Goal: Information Seeking & Learning: Understand process/instructions

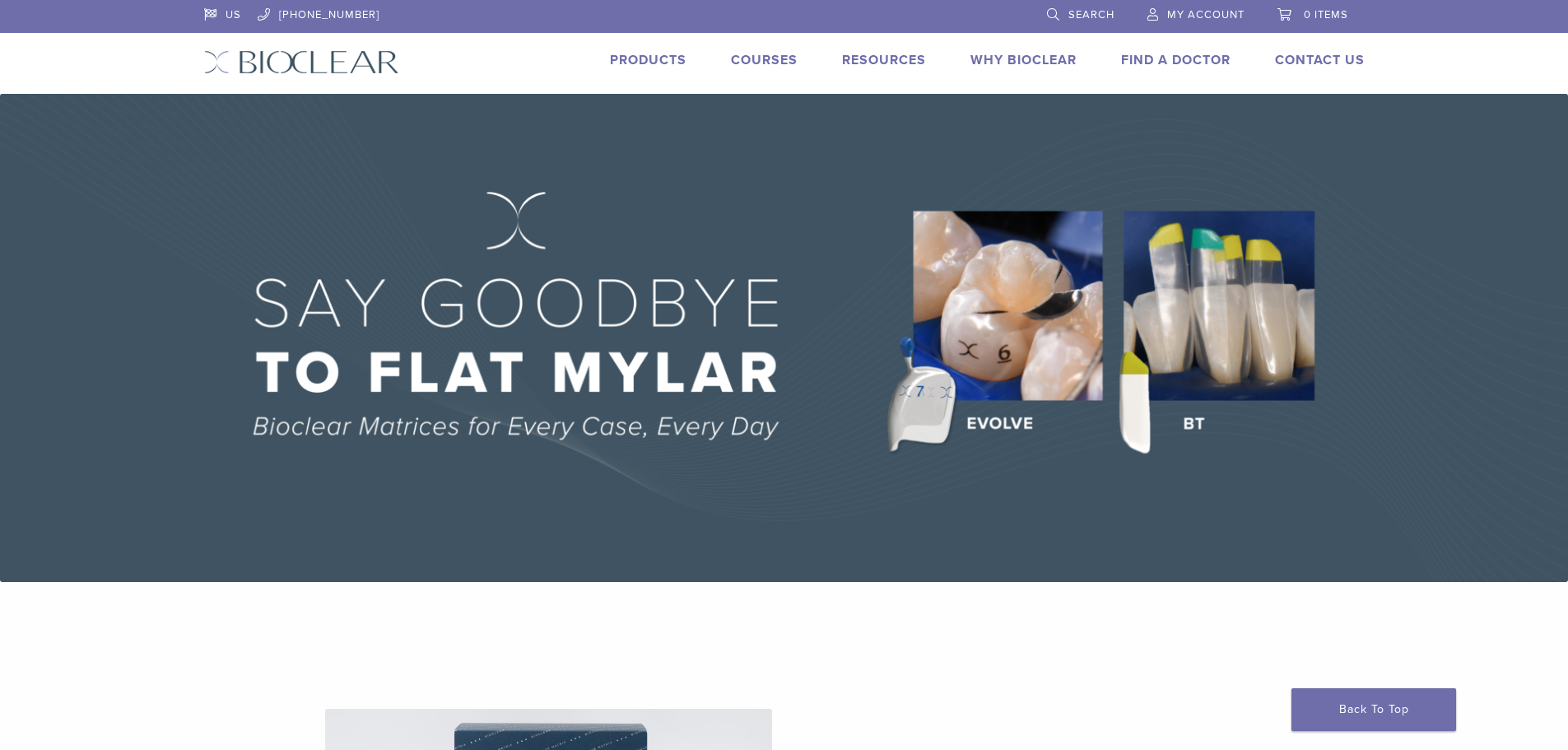
click at [755, 61] on link "Courses" at bounding box center [764, 60] width 67 height 17
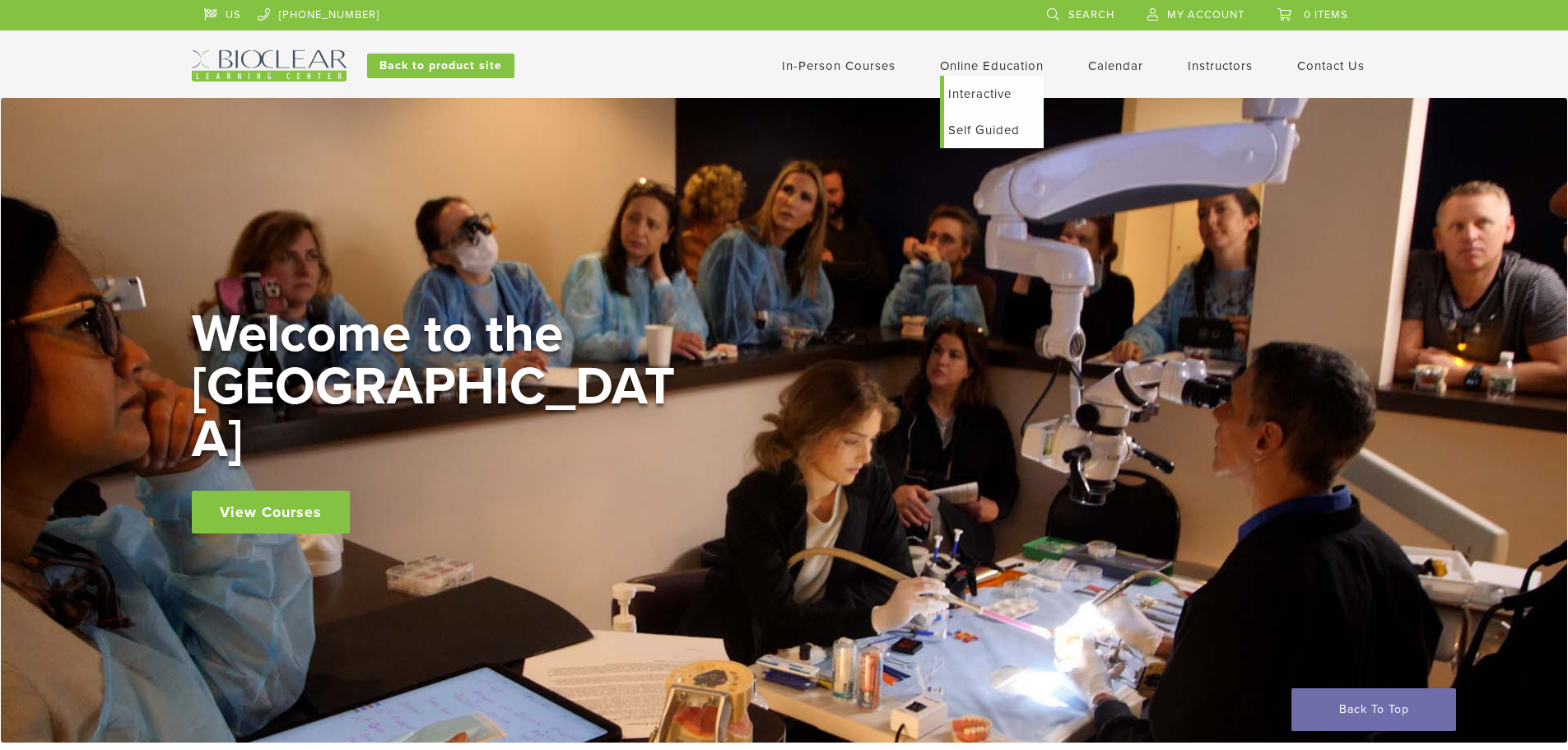
click at [969, 134] on link "Self Guided" at bounding box center [993, 129] width 99 height 36
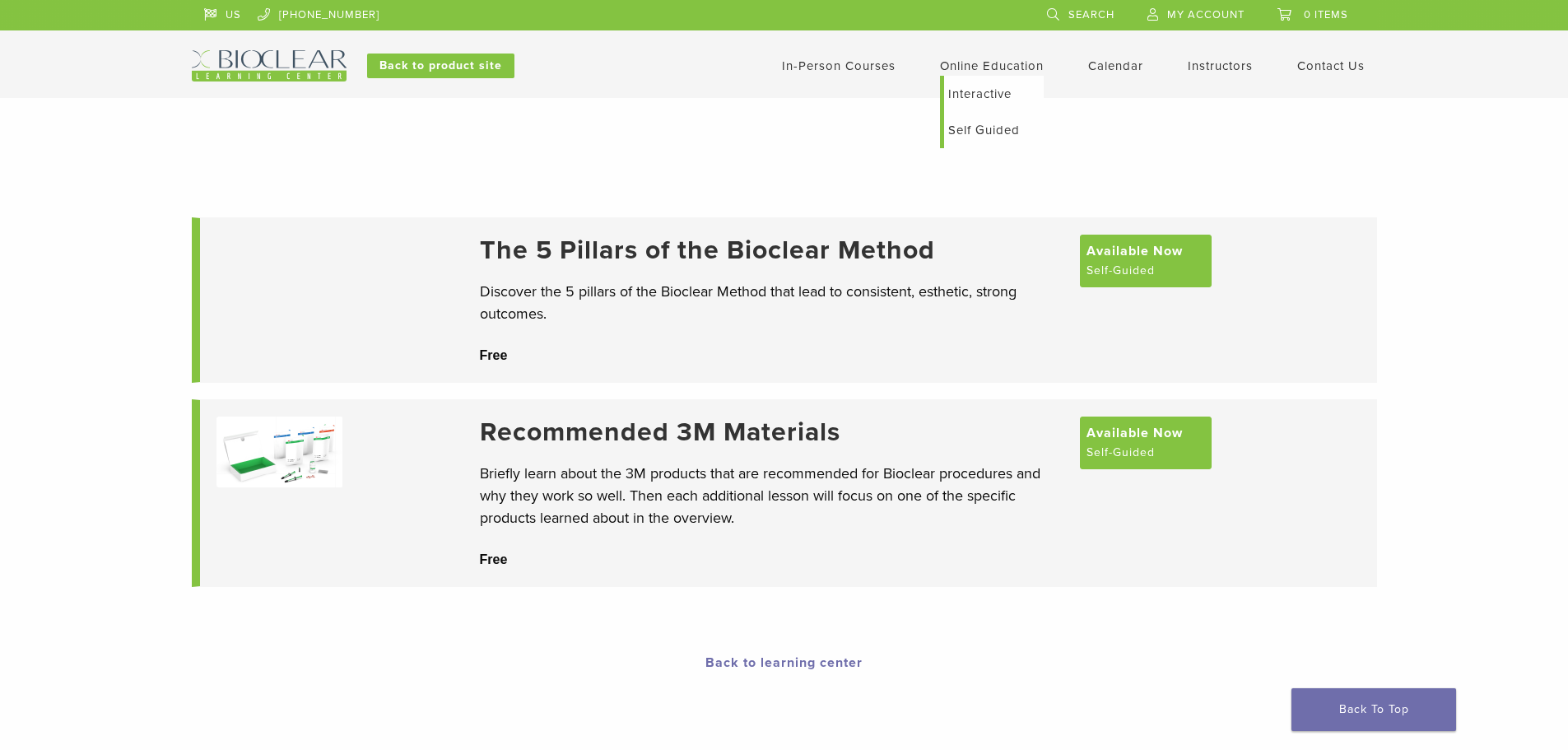
click at [981, 92] on link "Interactive" at bounding box center [993, 93] width 99 height 36
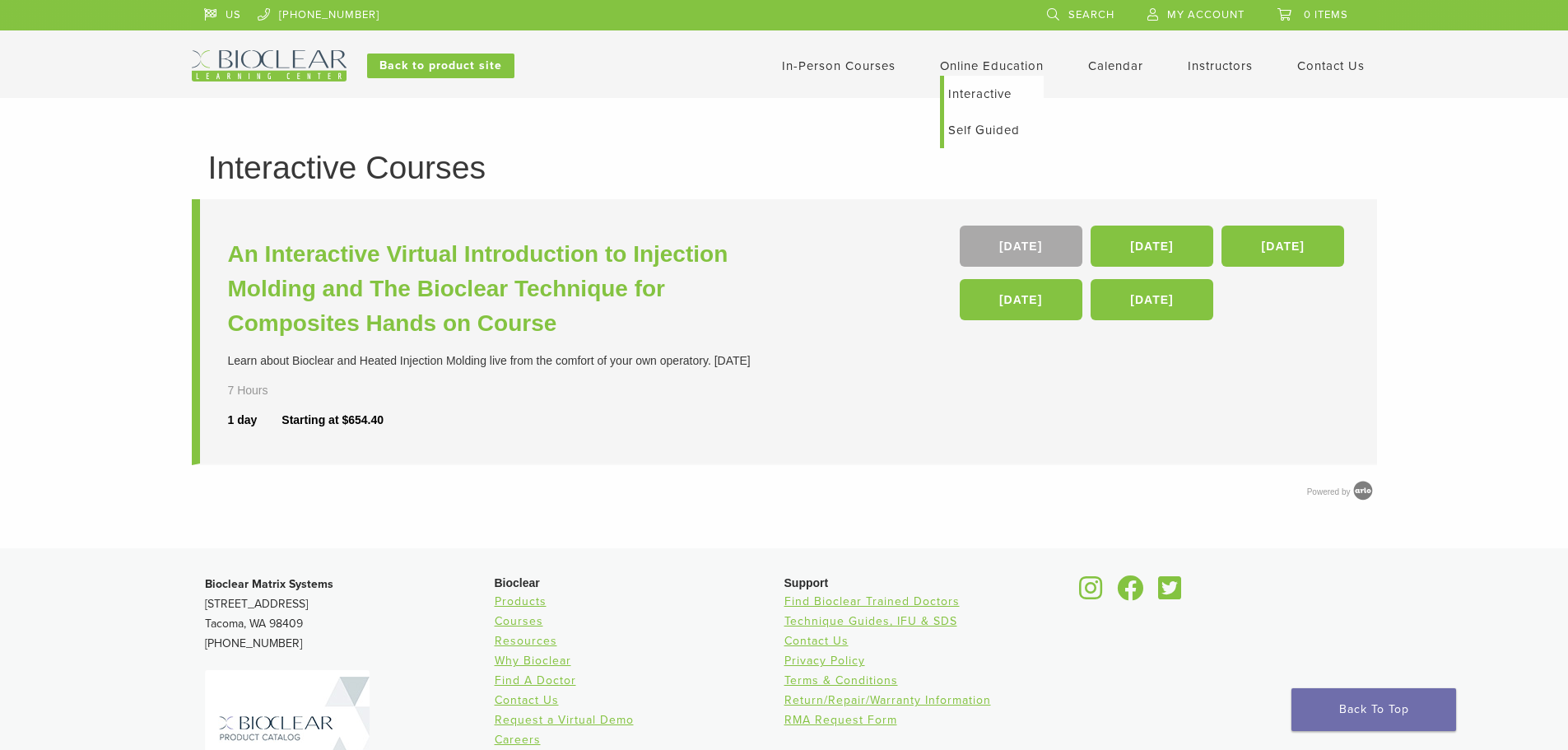
click at [997, 126] on link "Self Guided" at bounding box center [993, 129] width 99 height 36
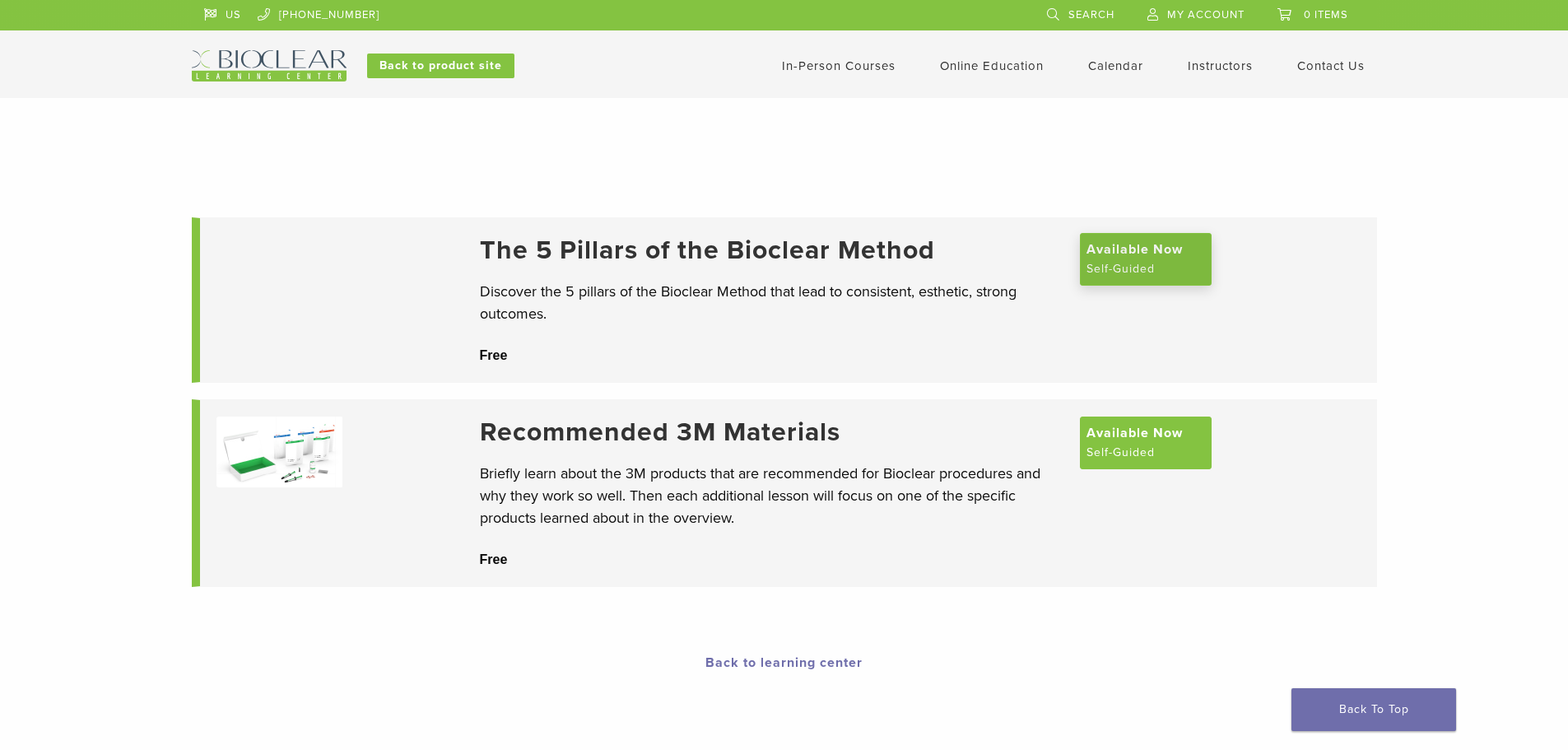
click at [1169, 259] on span "Available Now" at bounding box center [1134, 249] width 96 height 19
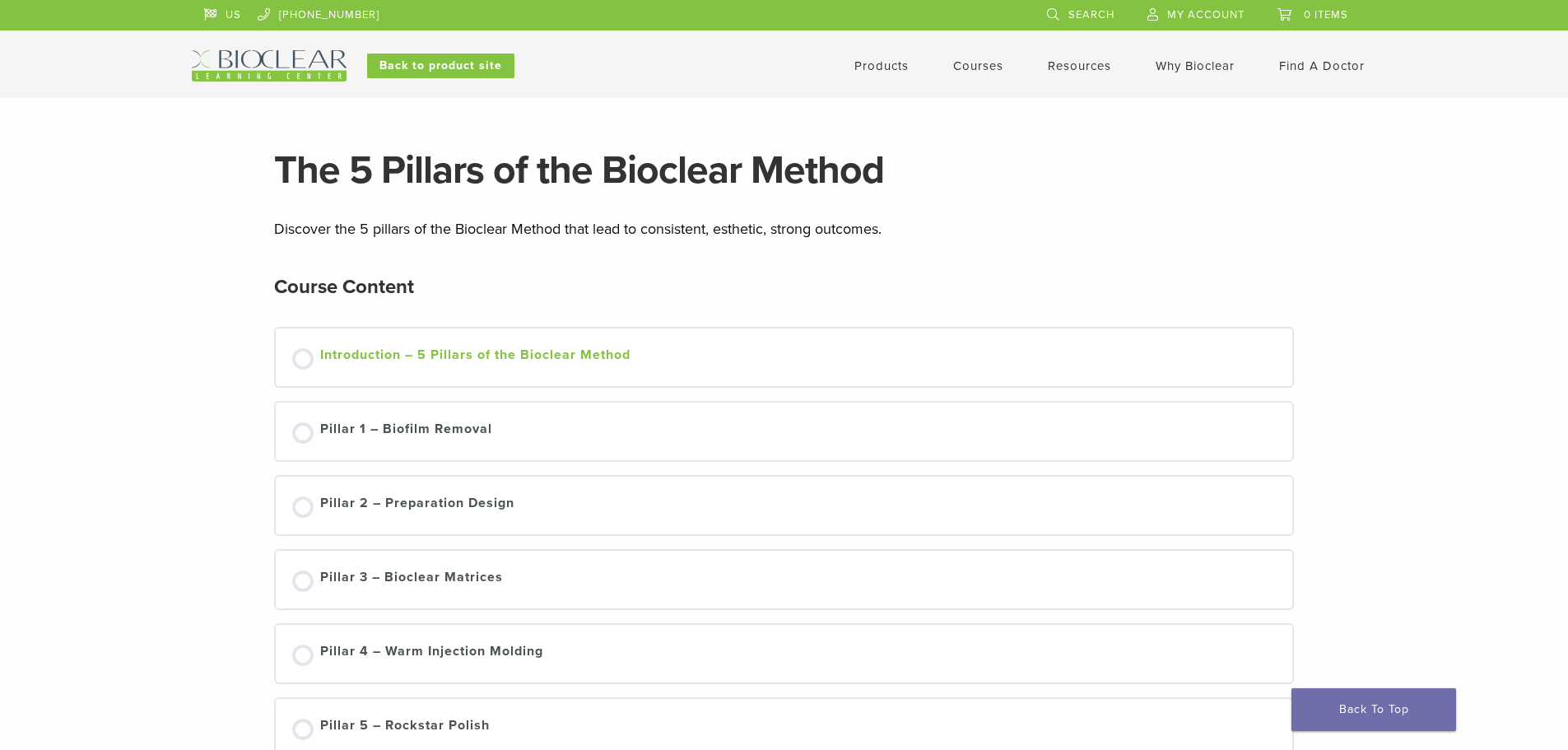
click at [295, 364] on div at bounding box center [303, 359] width 21 height 21
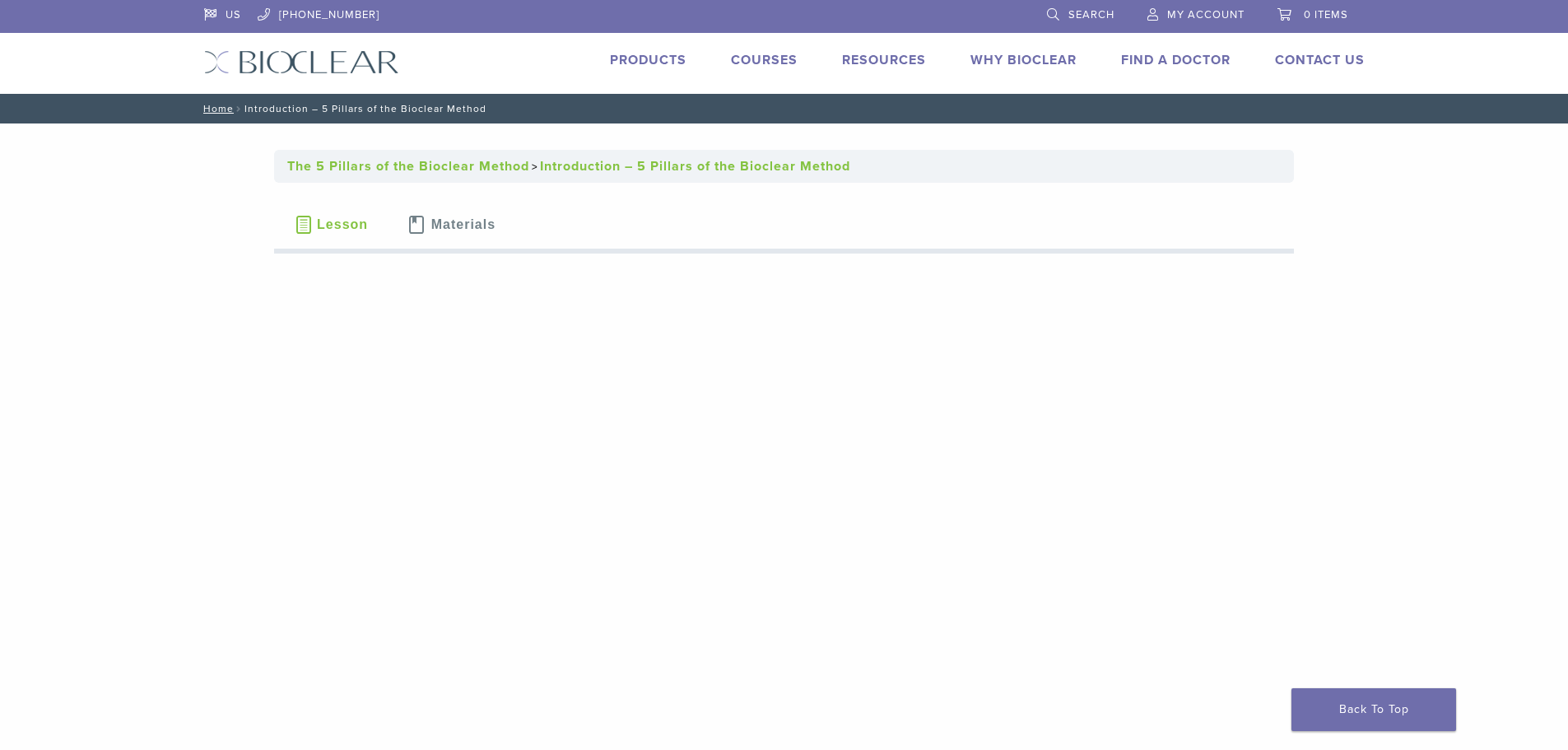
click at [594, 171] on link "Introduction – 5 Pillars of the Bioclear Method" at bounding box center [695, 166] width 310 height 17
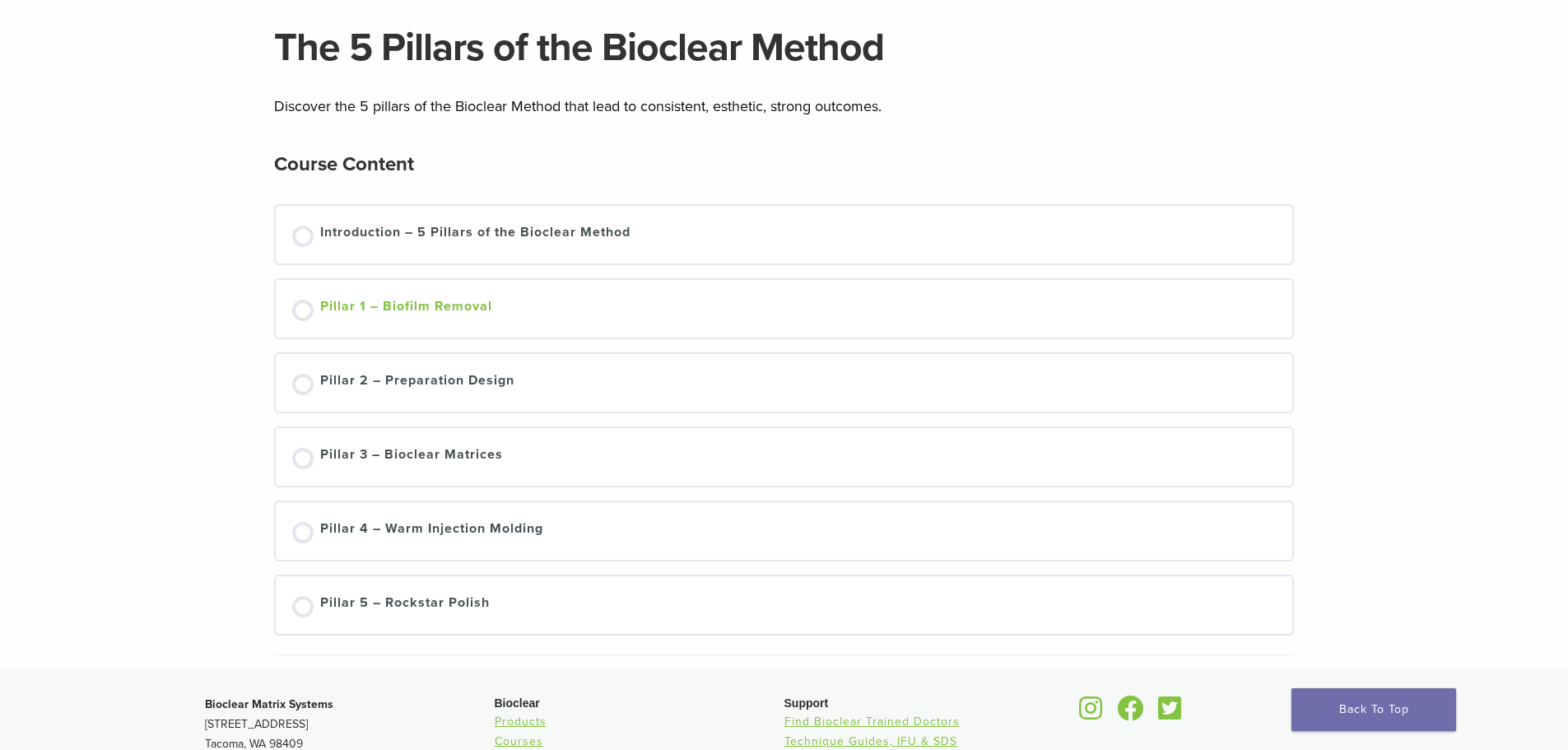
scroll to position [83, 0]
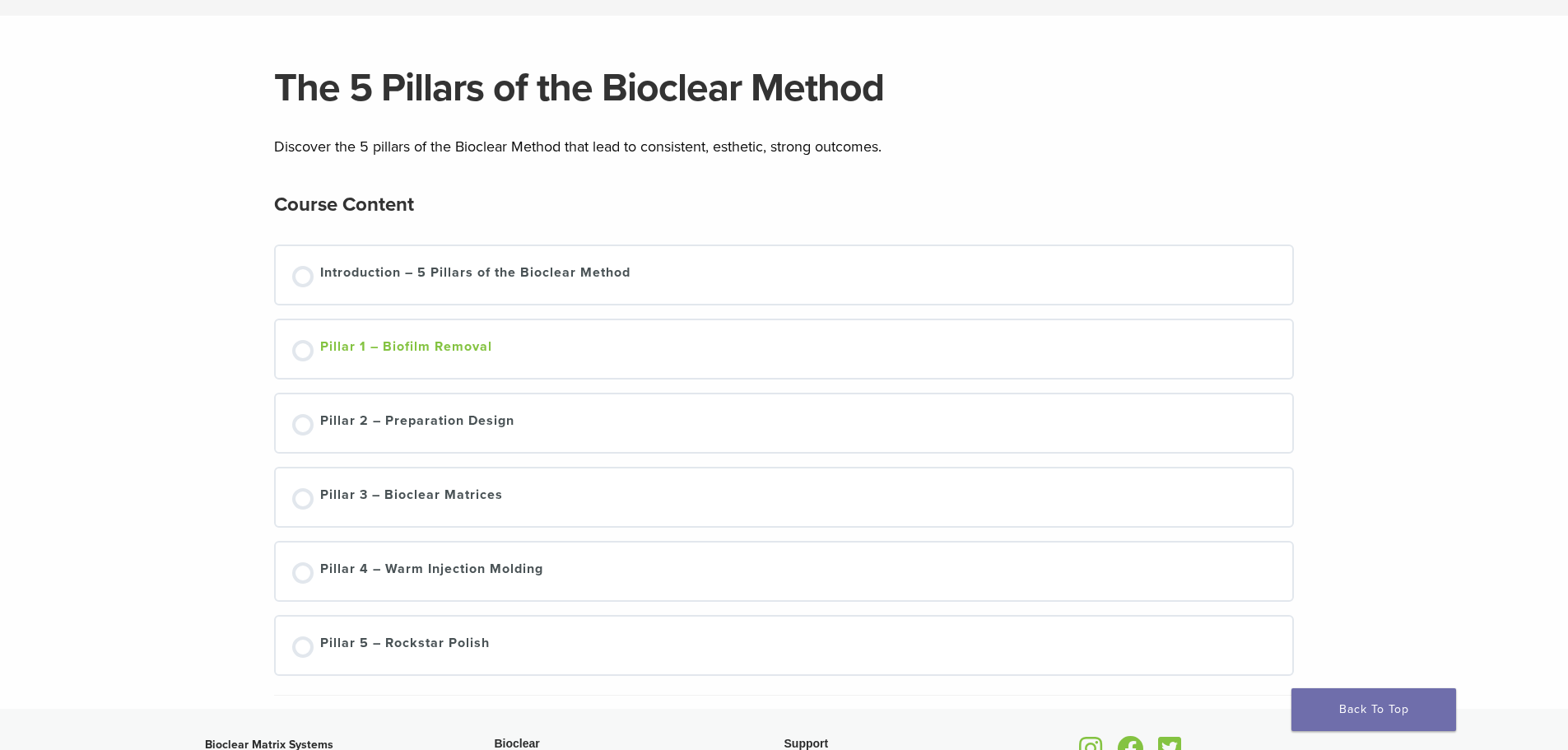
click at [412, 351] on div "Pillar 1 – Biofilm Removal" at bounding box center [406, 349] width 172 height 25
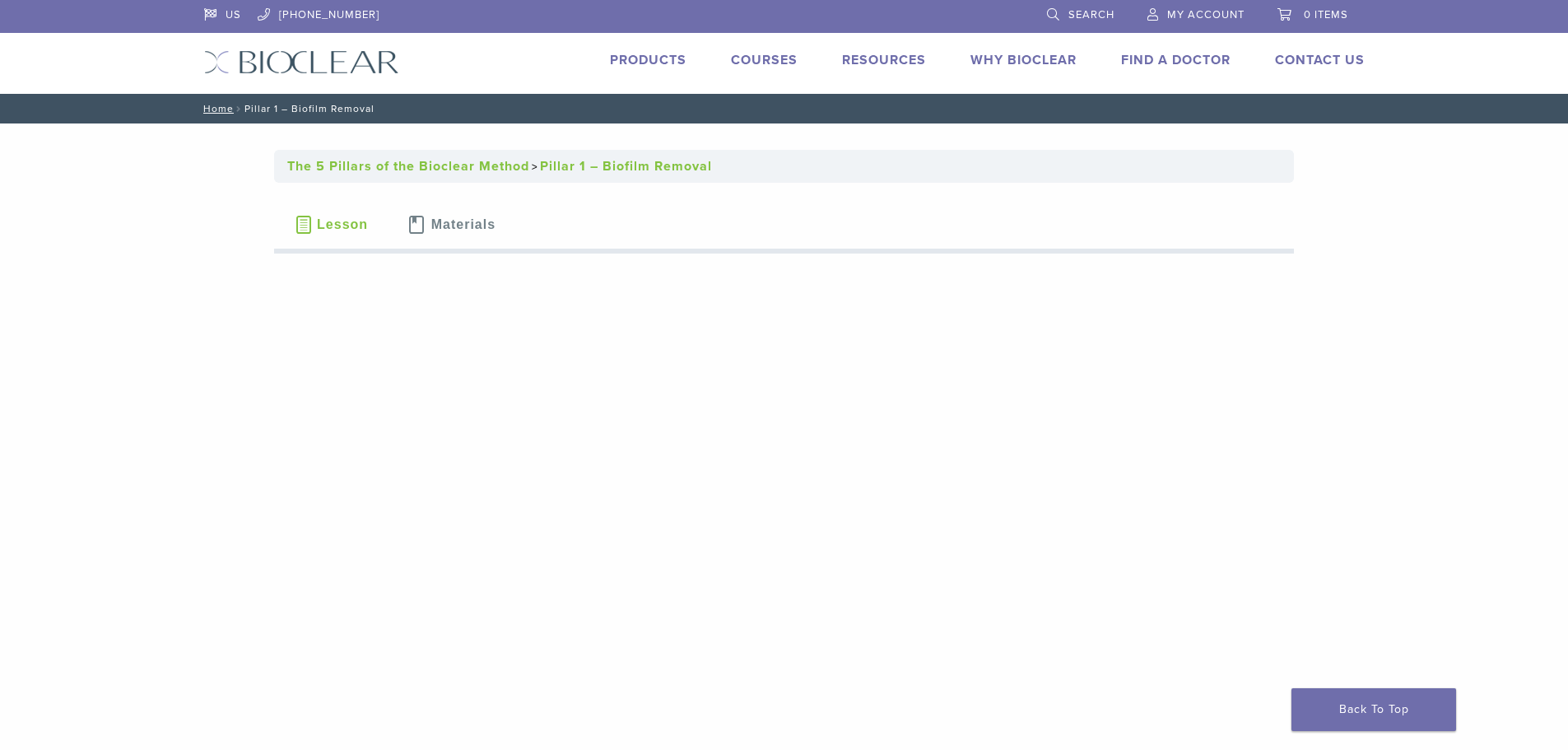
click at [564, 170] on link "Pillar 1 – Biofilm Removal" at bounding box center [626, 166] width 172 height 17
click at [215, 109] on link "Home" at bounding box center [216, 108] width 35 height 11
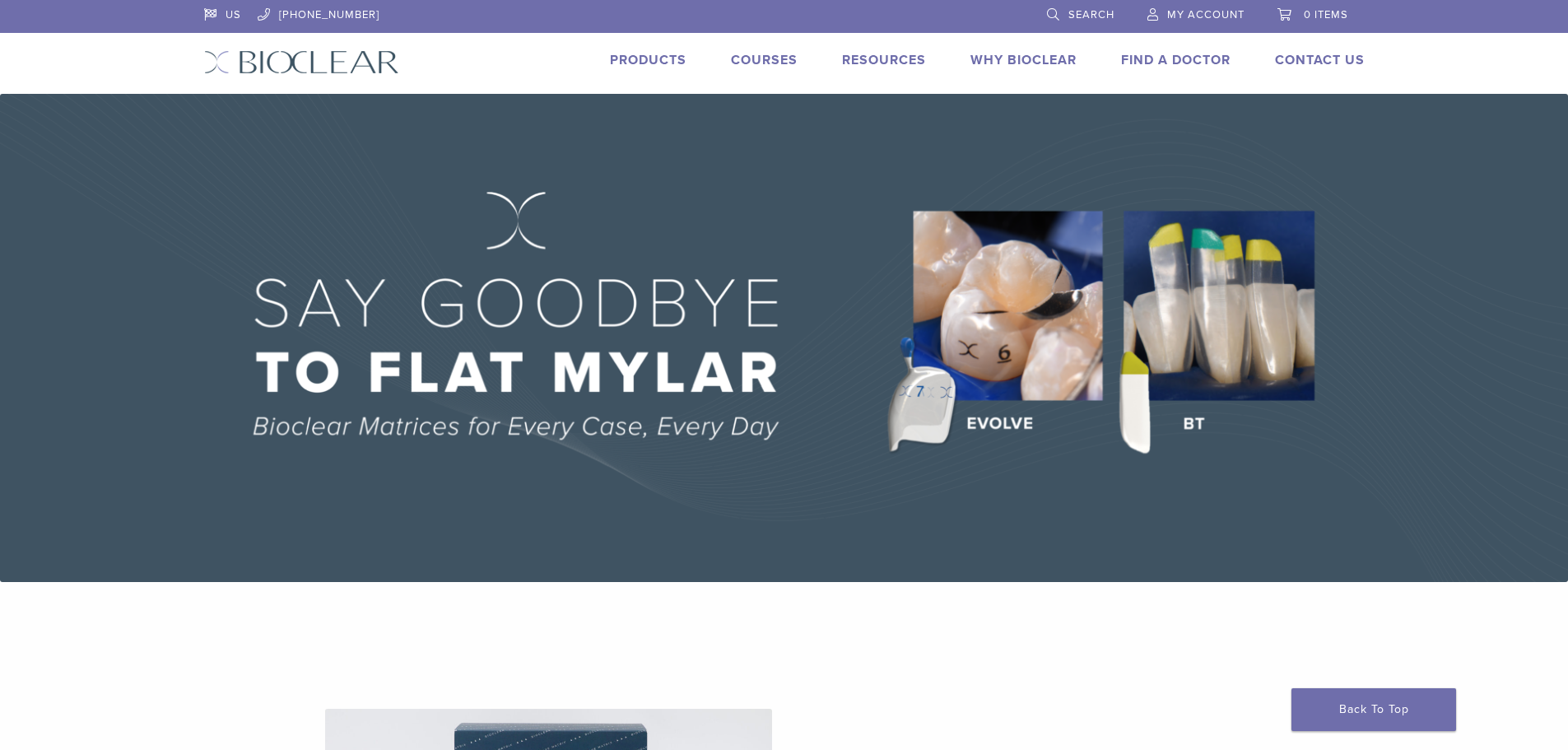
click at [776, 65] on link "Courses" at bounding box center [764, 60] width 67 height 17
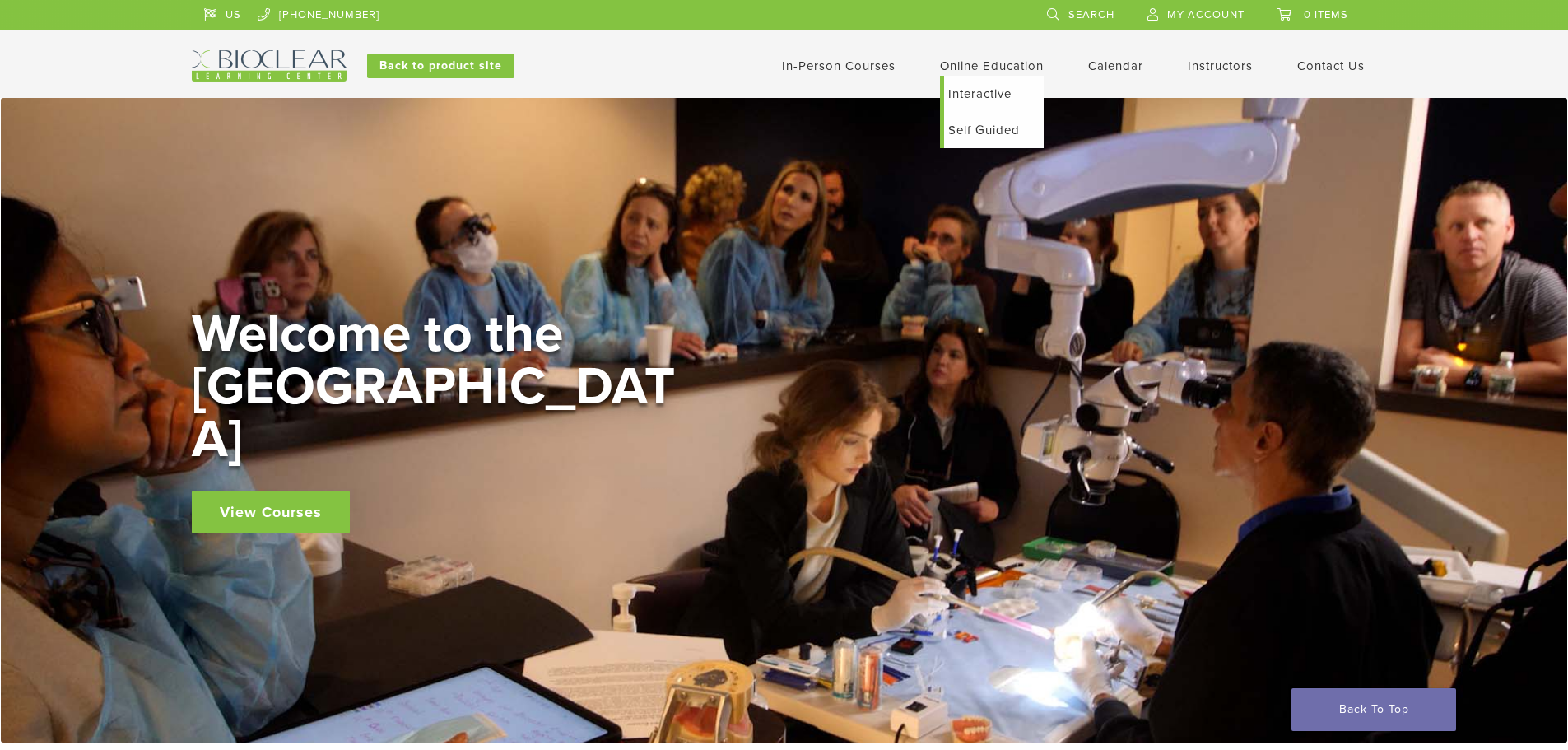
click at [1001, 128] on link "Self Guided" at bounding box center [993, 129] width 99 height 36
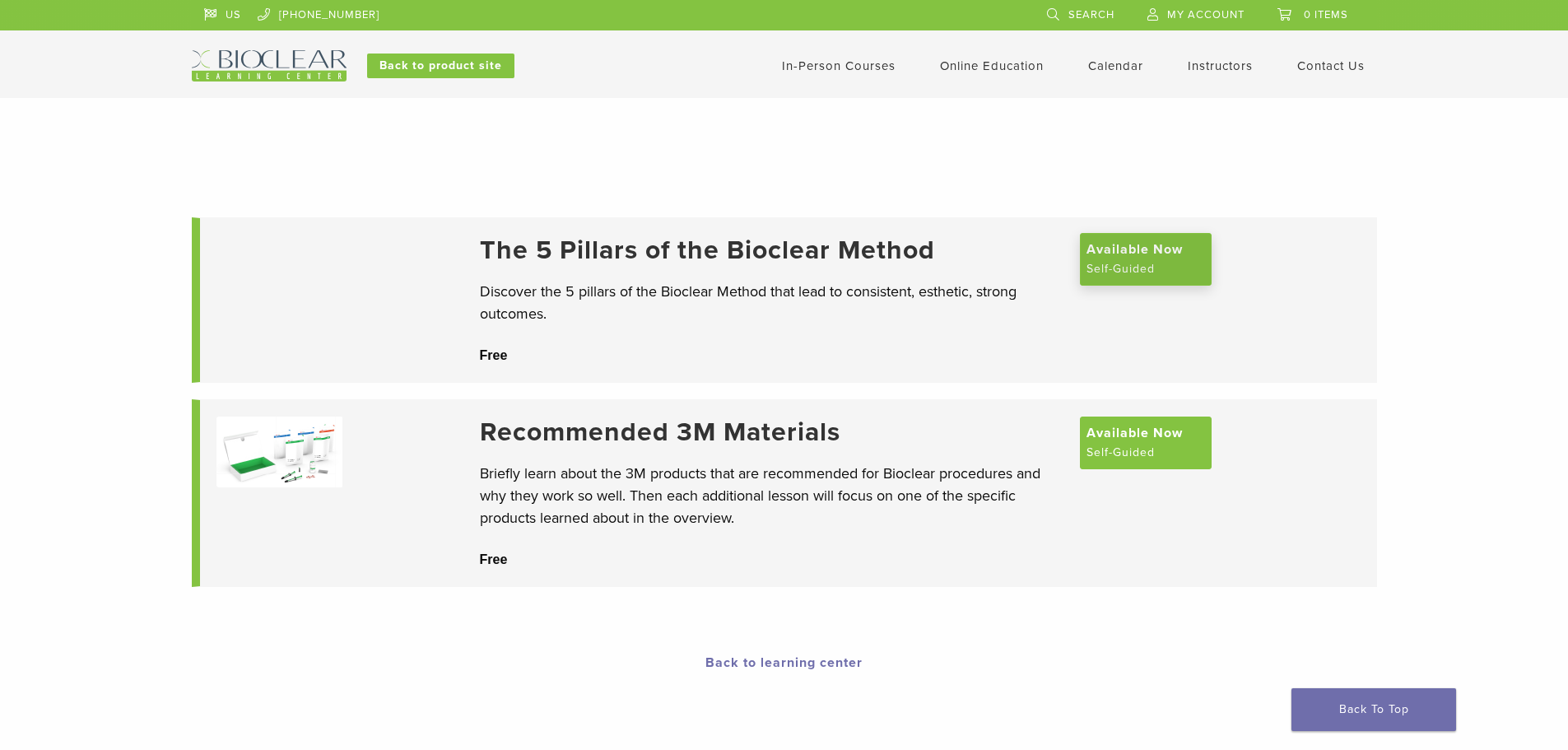
click at [1168, 249] on span "Available Now" at bounding box center [1134, 249] width 96 height 19
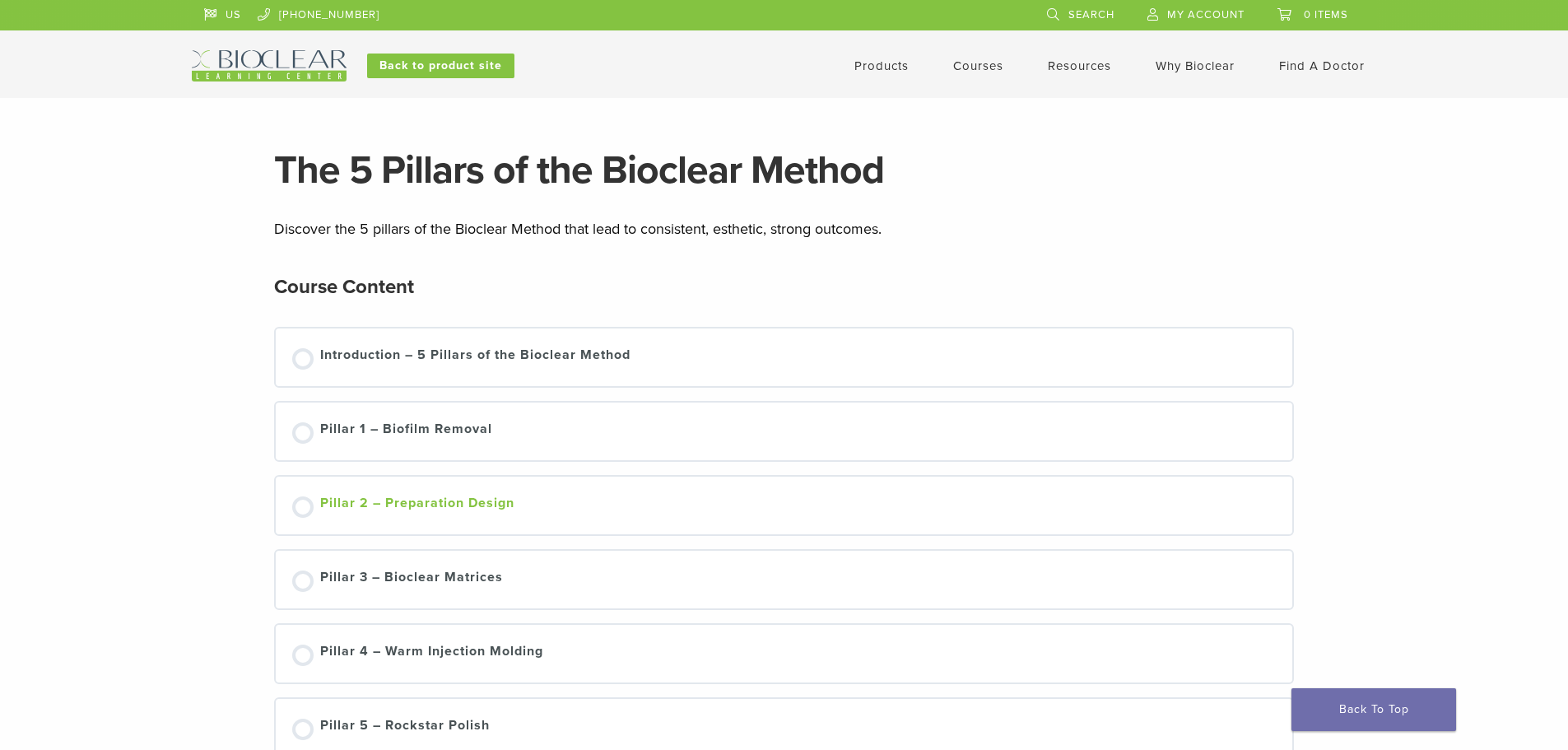
click at [354, 504] on div "Pillar 2 – Preparation Design" at bounding box center [417, 506] width 194 height 25
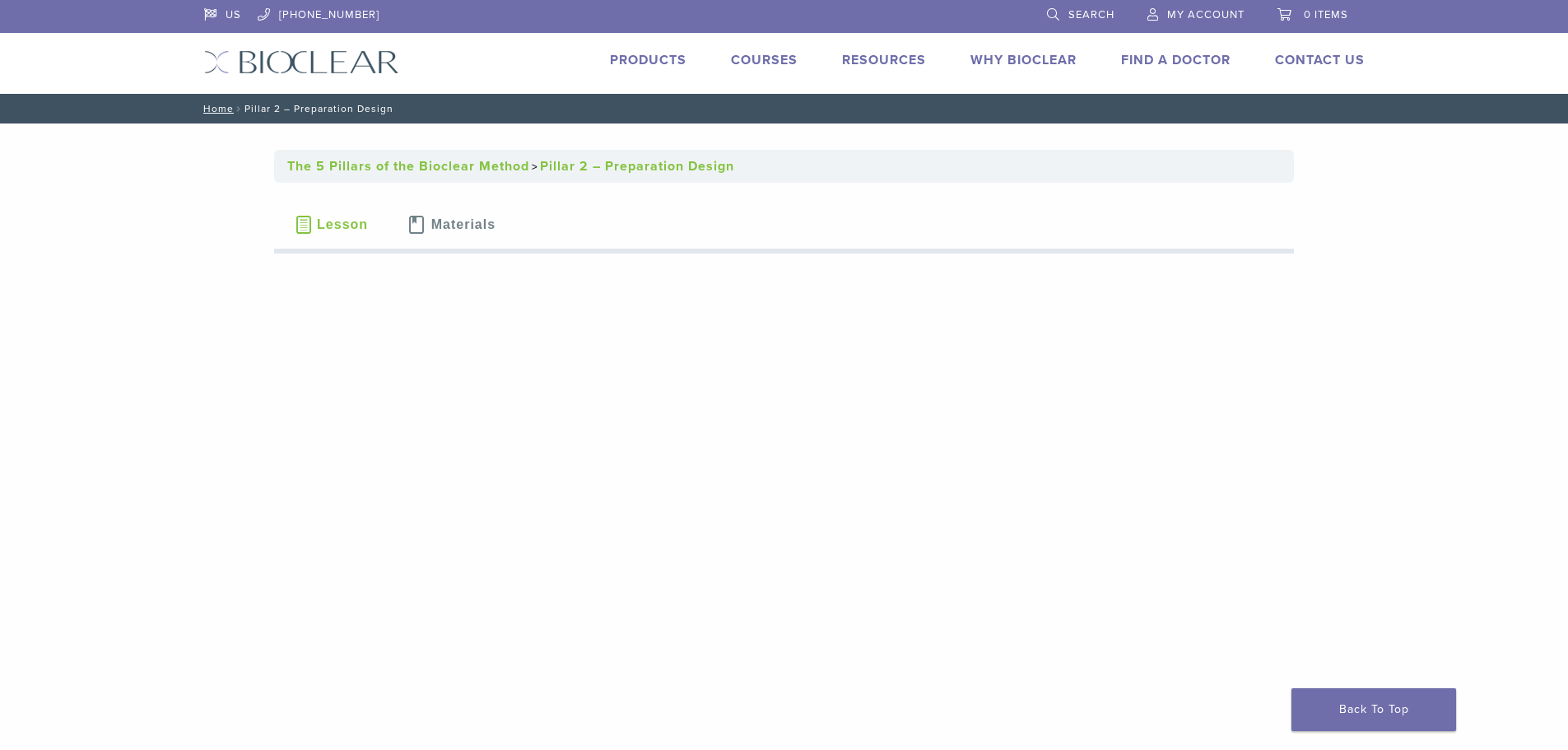
click at [776, 64] on link "Courses" at bounding box center [764, 60] width 67 height 17
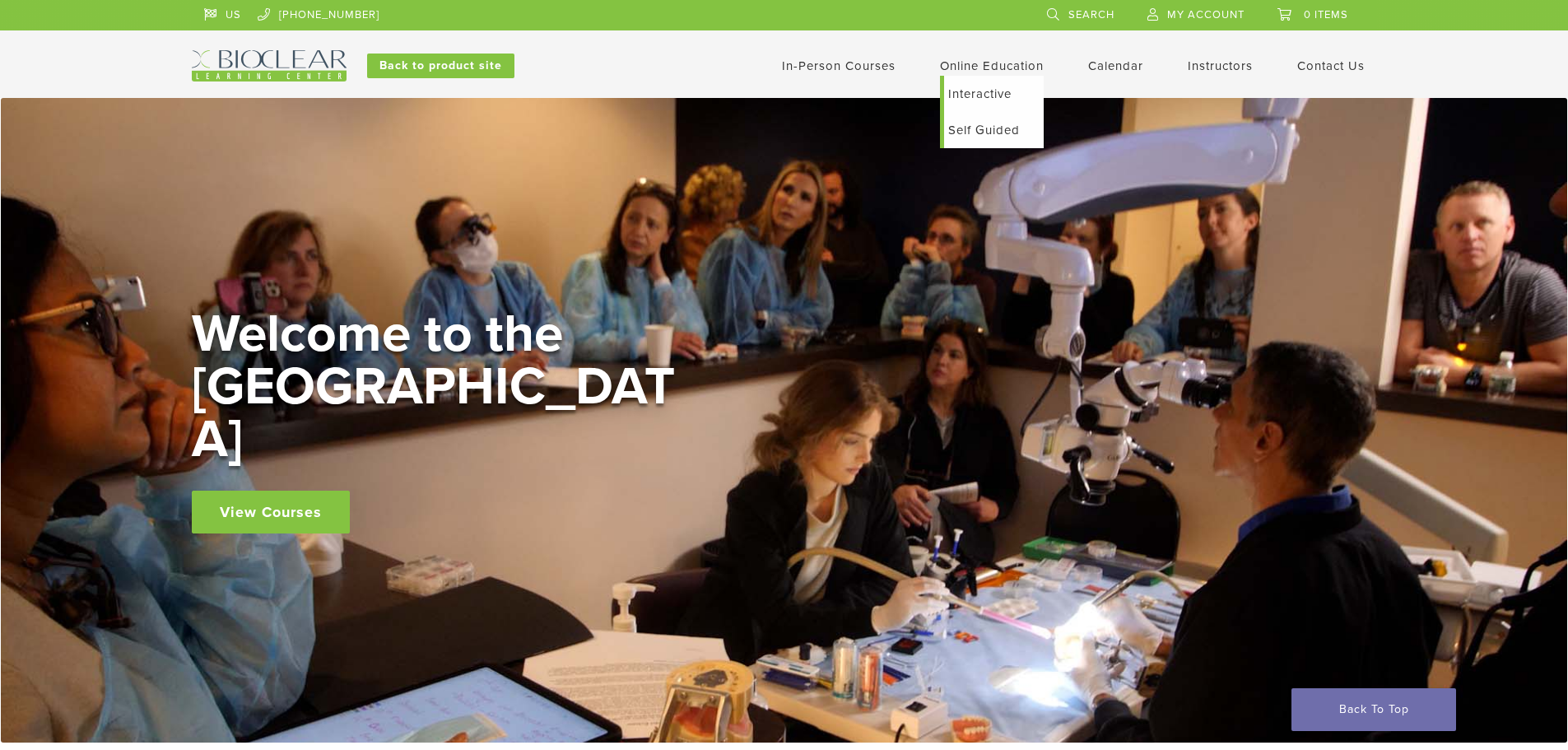
click at [981, 128] on link "Self Guided" at bounding box center [993, 129] width 99 height 36
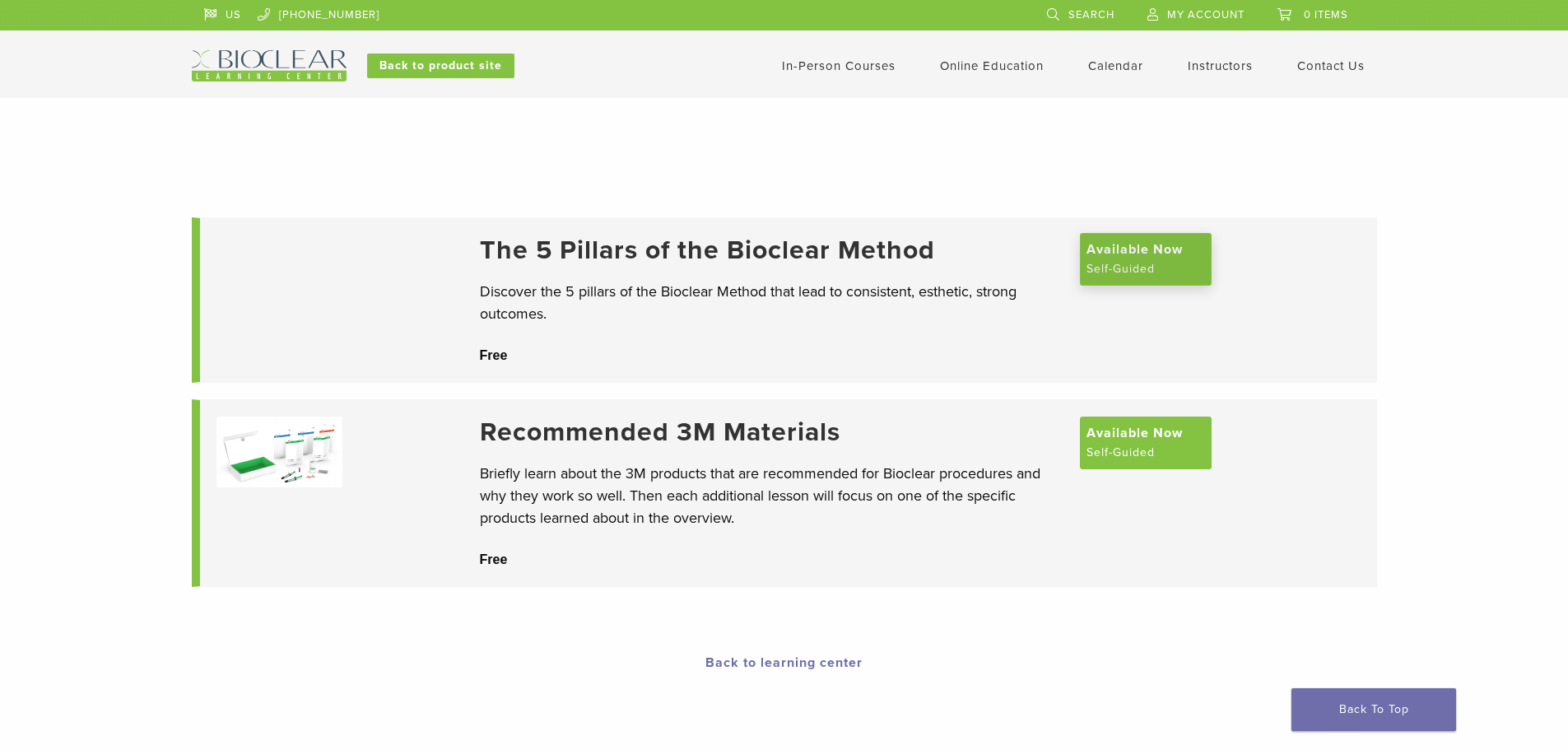
click at [1183, 259] on span "Available Now" at bounding box center [1134, 249] width 96 height 19
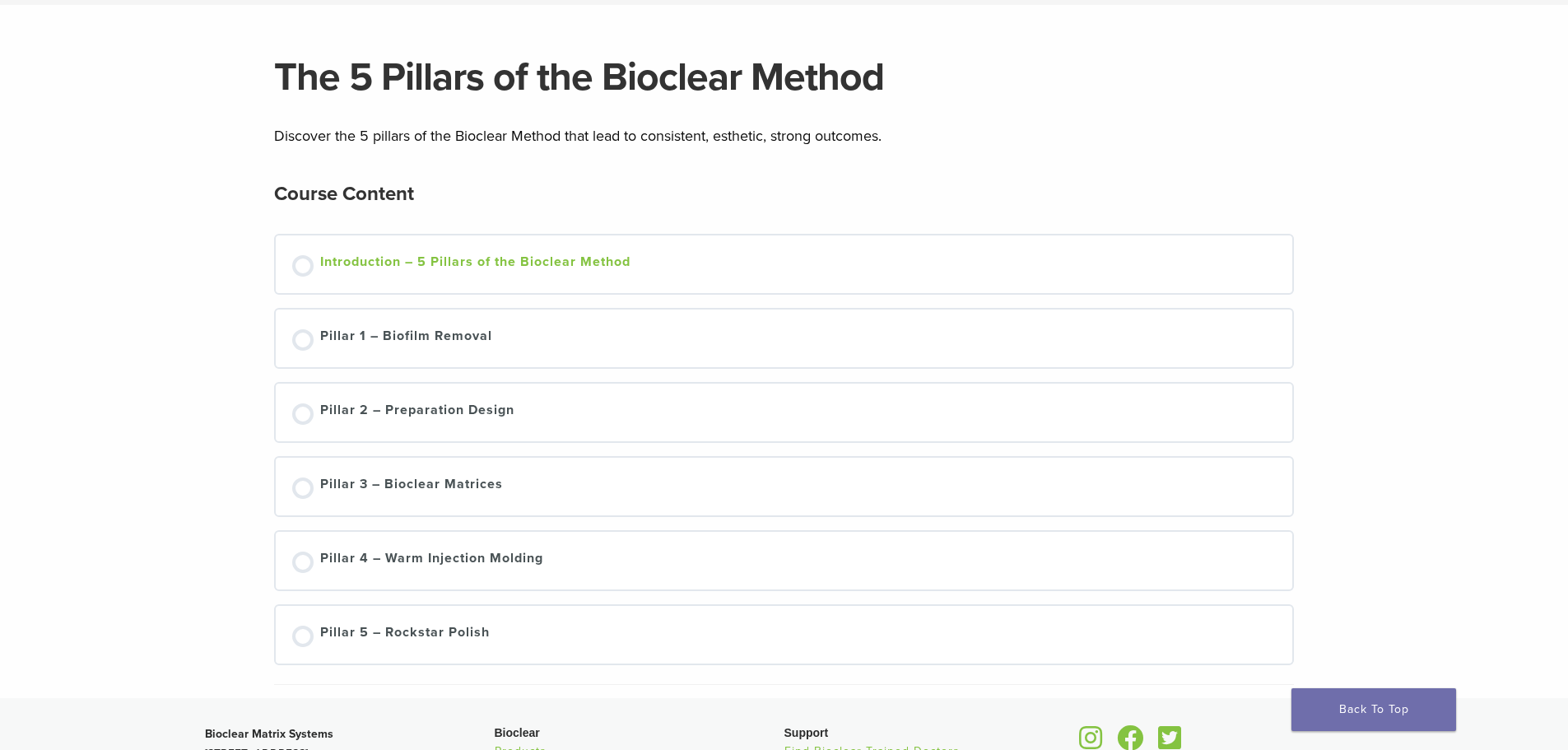
scroll to position [164, 0]
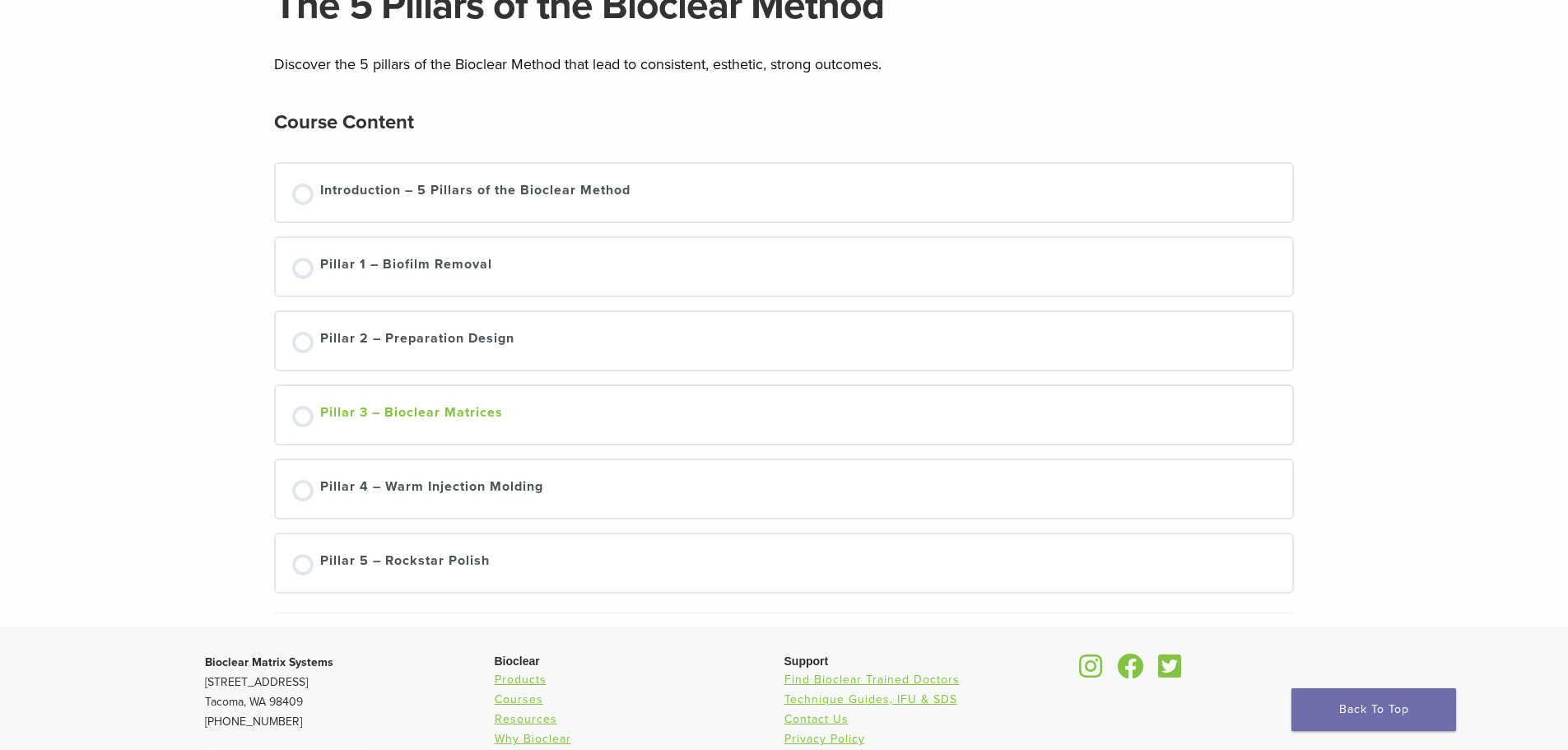
click at [447, 411] on div "Pillar 3 – Bioclear Matrices" at bounding box center [412, 415] width 183 height 25
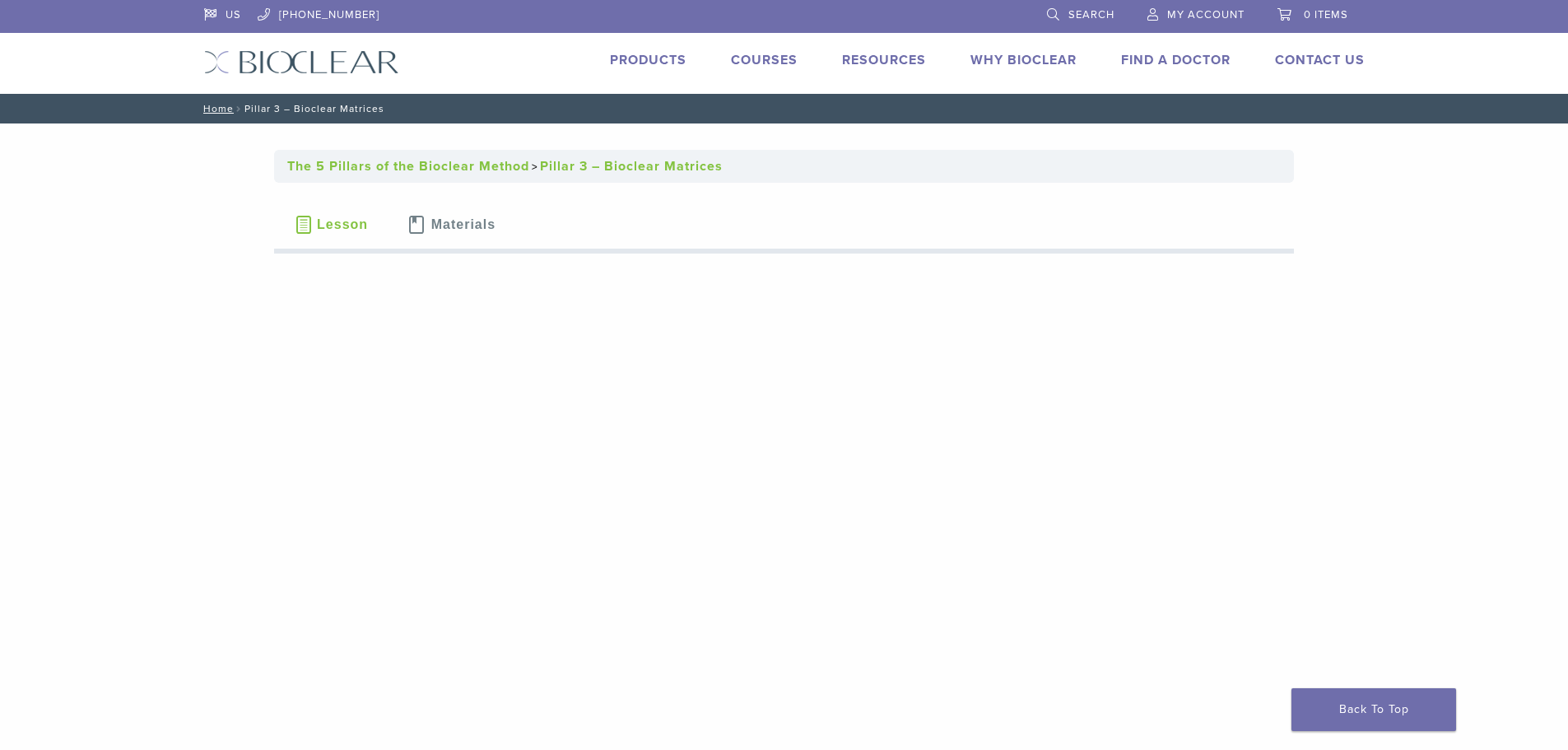
click at [441, 161] on link "The 5 Pillars of the Bioclear Method" at bounding box center [408, 166] width 242 height 17
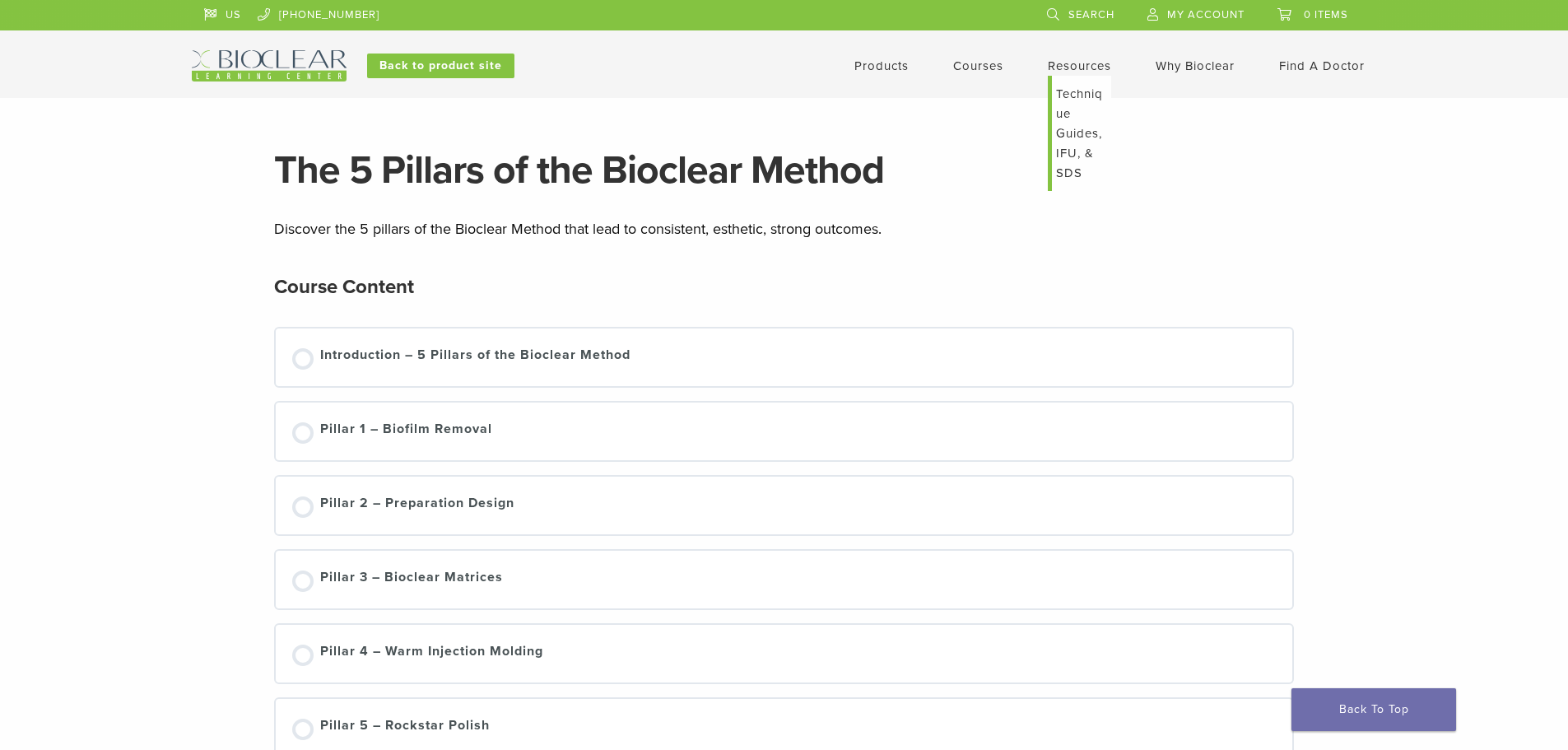
click at [1069, 93] on link "Technique Guides, IFU, & SDS" at bounding box center [1081, 133] width 59 height 115
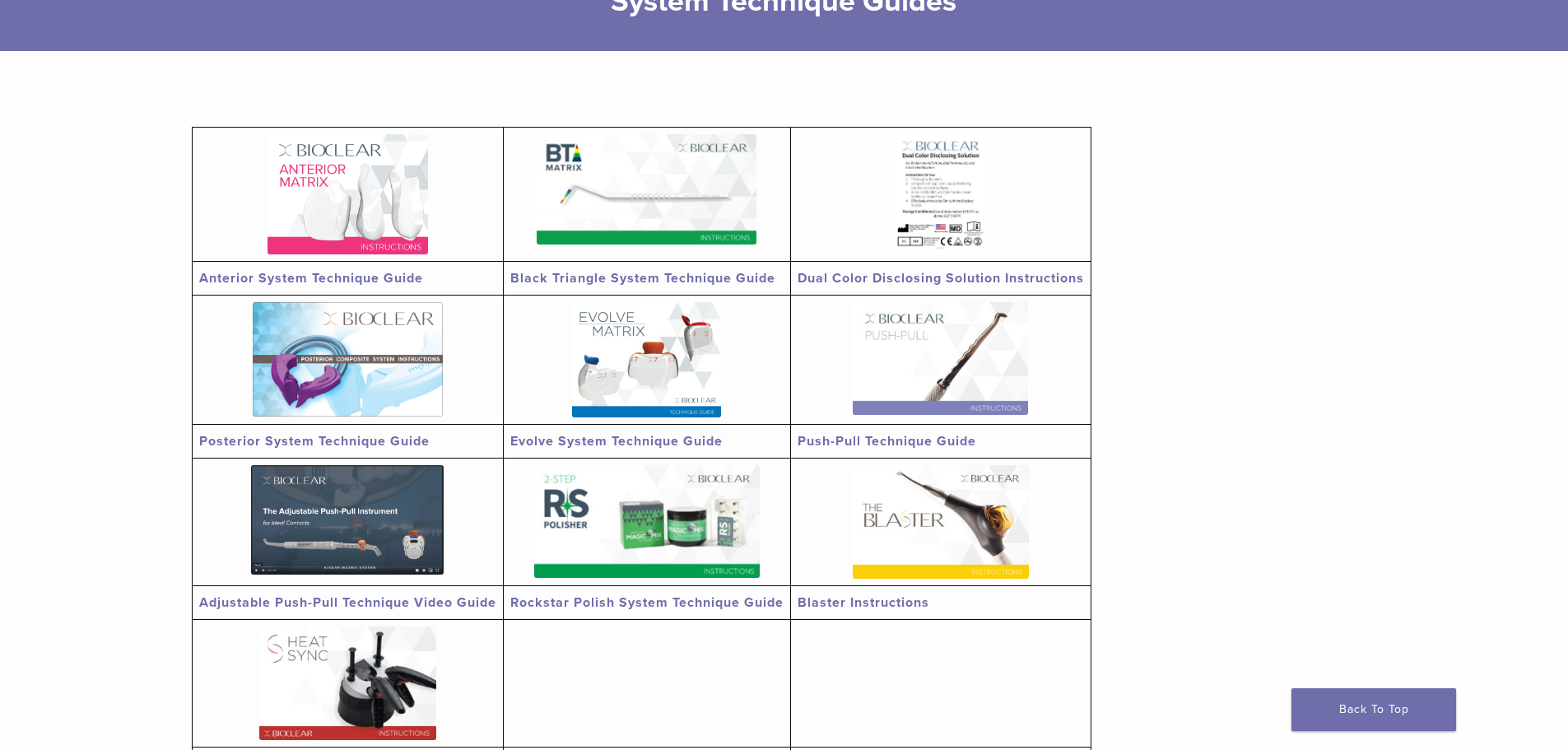
scroll to position [329, 0]
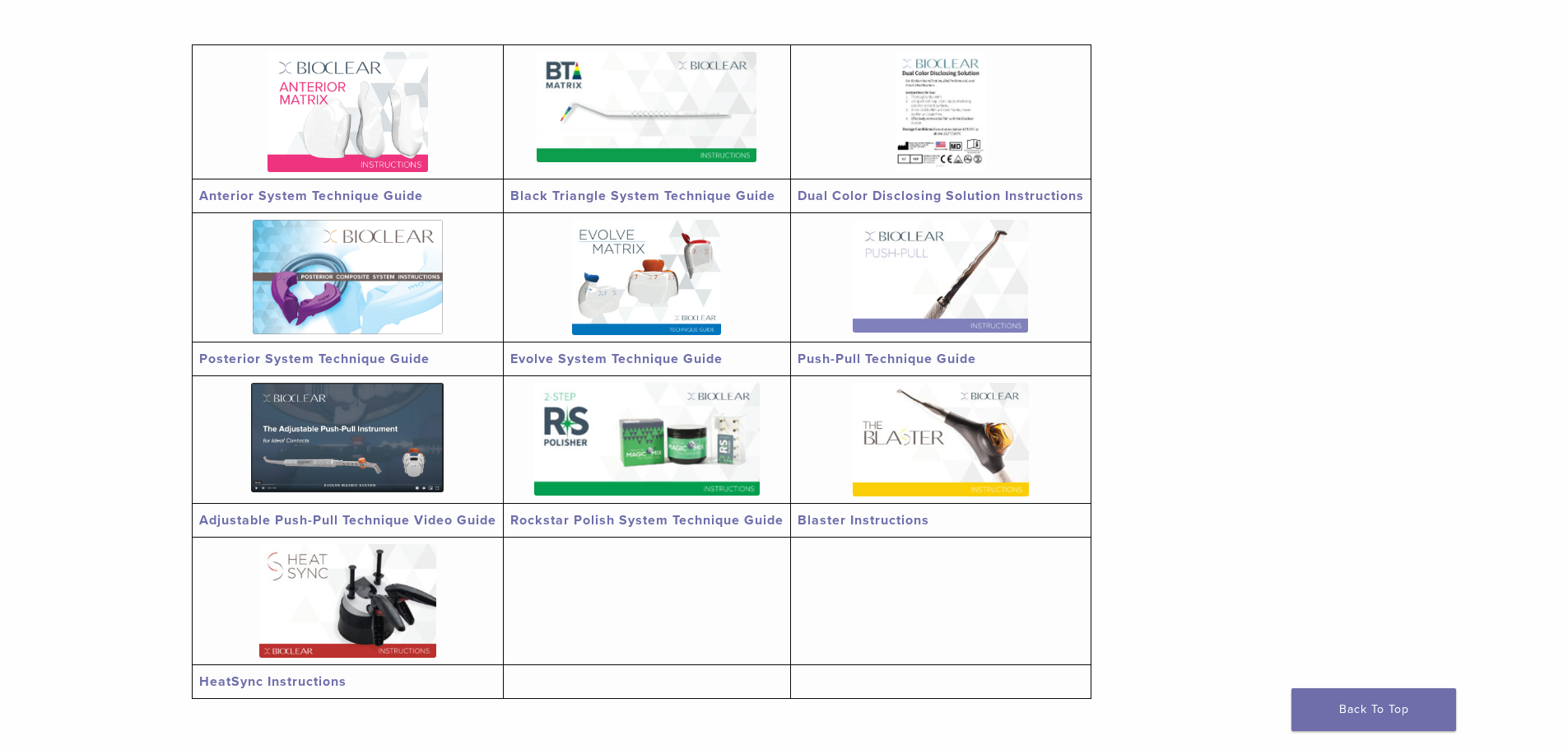
click at [899, 514] on link "Blaster Instructions" at bounding box center [864, 520] width 132 height 17
click at [346, 200] on link "Anterior System Technique Guide" at bounding box center [310, 195] width 224 height 17
click at [638, 309] on img at bounding box center [645, 277] width 149 height 115
